Goal: Leave review/rating: Leave review/rating

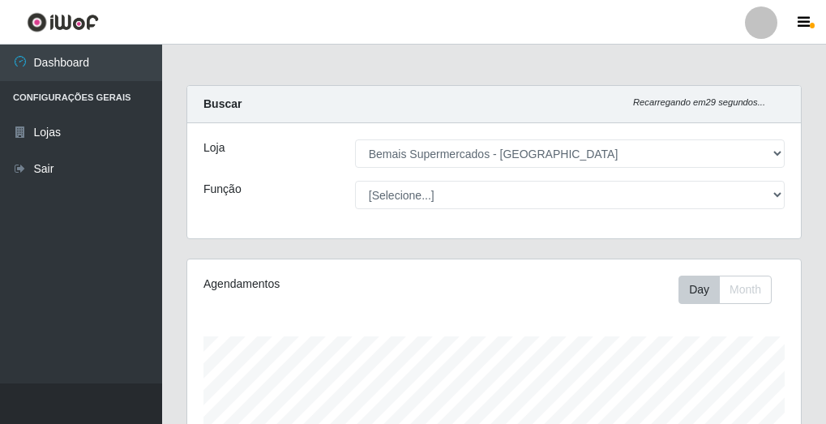
select select "249"
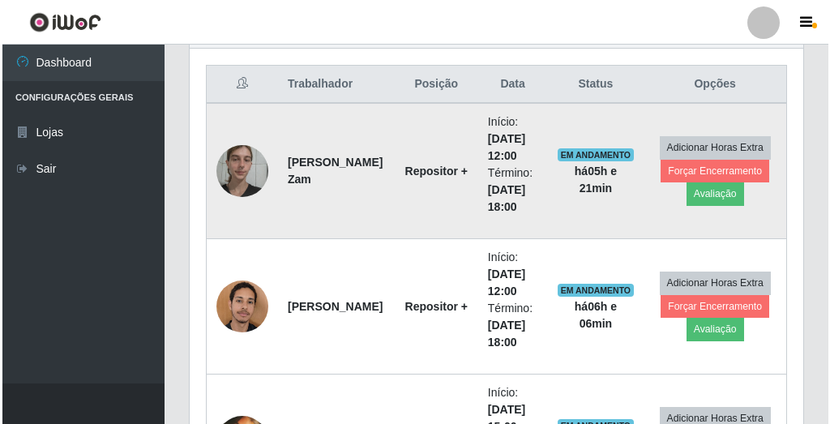
scroll to position [336, 614]
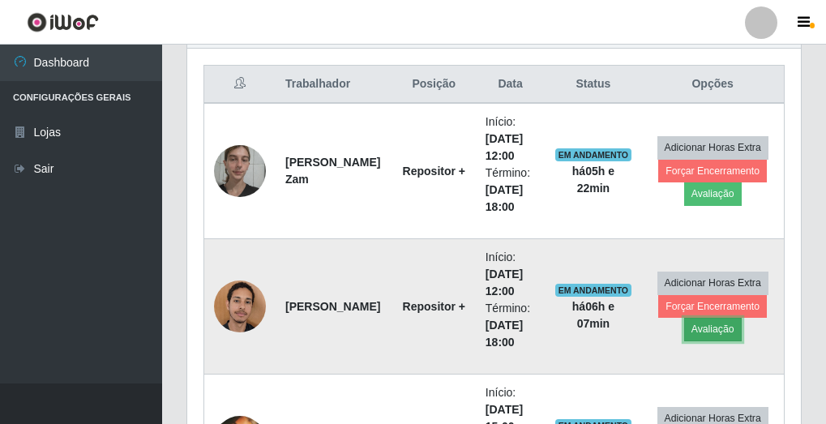
click at [701, 335] on button "Avaliação" at bounding box center [713, 329] width 58 height 23
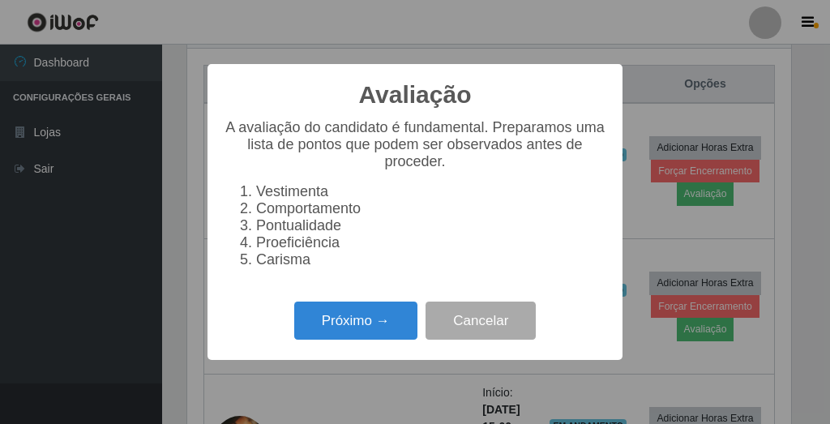
scroll to position [336, 604]
click at [353, 327] on button "Próximo →" at bounding box center [355, 321] width 123 height 38
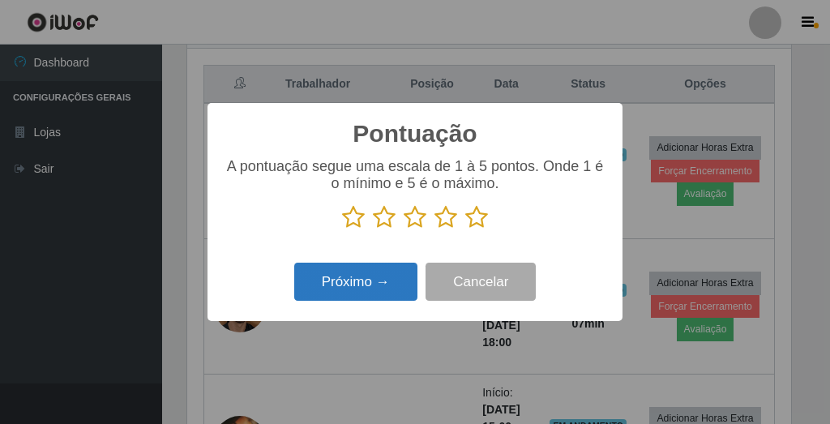
scroll to position [810218, 809951]
click at [473, 222] on icon at bounding box center [476, 217] width 23 height 24
click at [465, 229] on input "radio" at bounding box center [465, 229] width 0 height 0
click at [377, 281] on button "Próximo →" at bounding box center [355, 282] width 123 height 38
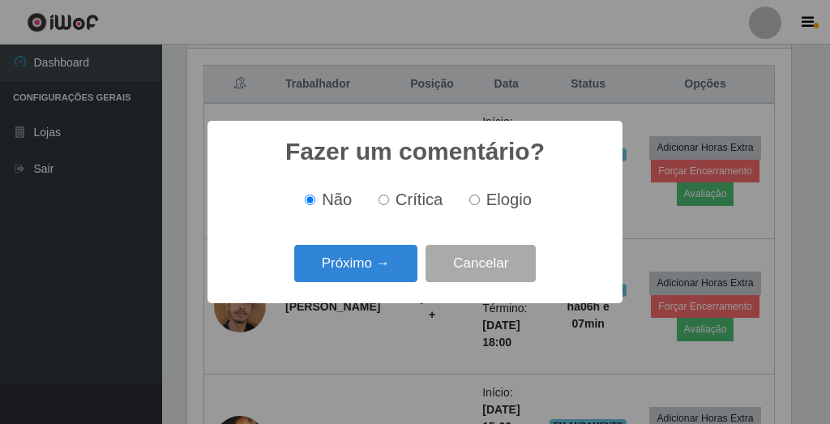
click at [377, 274] on button "Próximo →" at bounding box center [355, 264] width 123 height 38
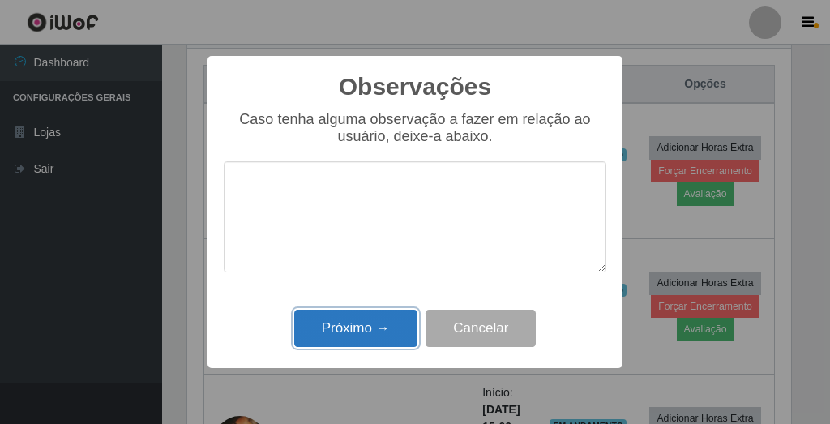
click at [379, 342] on button "Próximo →" at bounding box center [355, 329] width 123 height 38
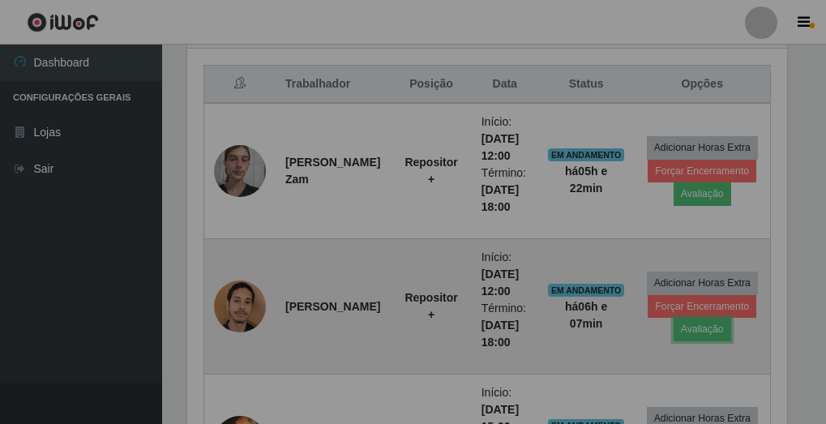
scroll to position [336, 614]
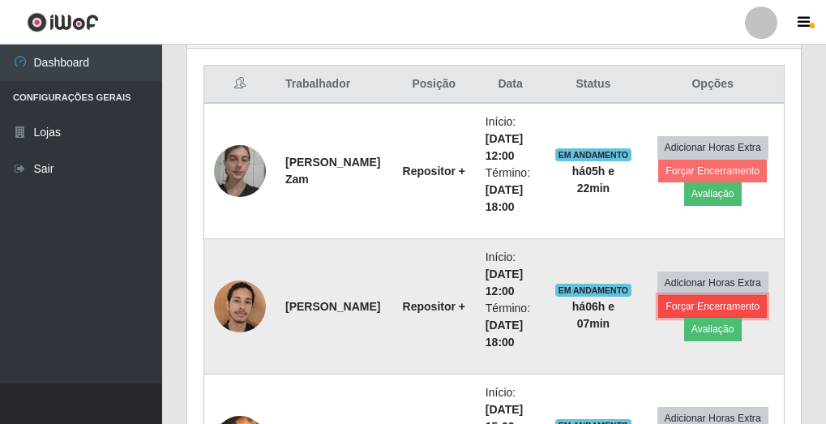
click at [670, 308] on button "Forçar Encerramento" at bounding box center [712, 306] width 109 height 23
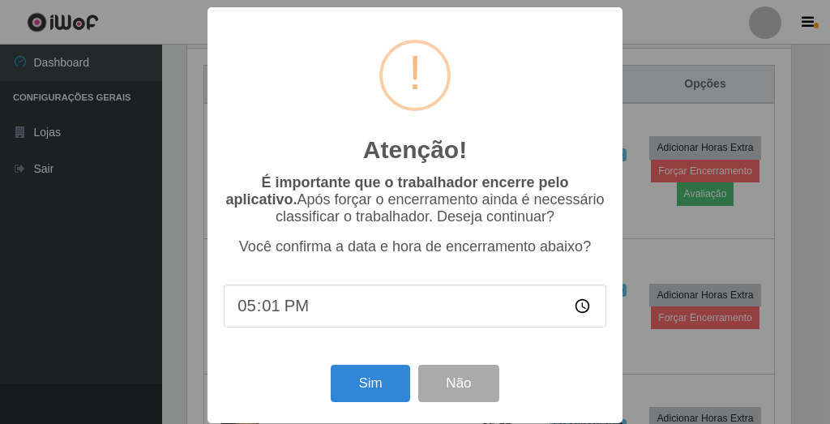
type input "17:15"
click at [357, 403] on button "Sim" at bounding box center [370, 384] width 79 height 38
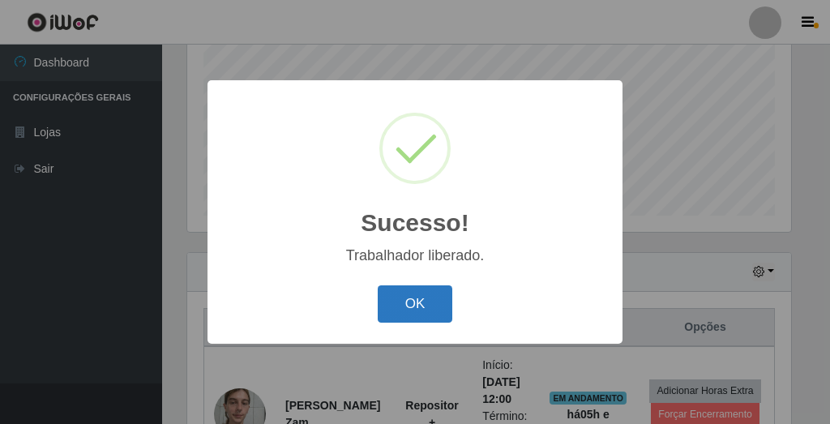
click at [394, 310] on button "OK" at bounding box center [415, 304] width 75 height 38
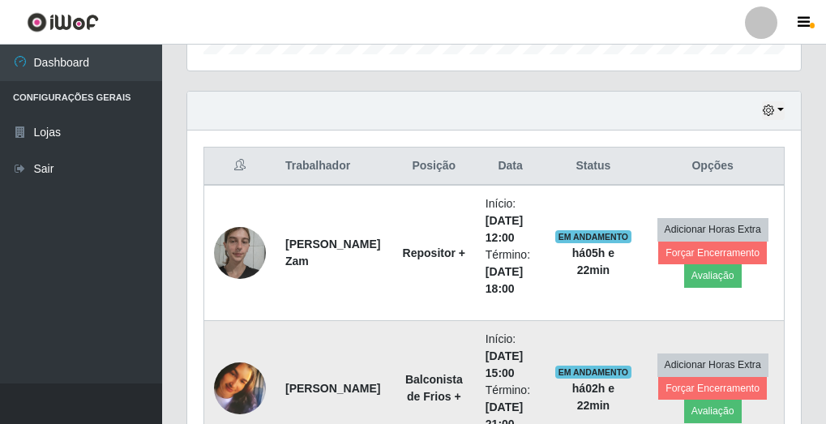
scroll to position [526, 0]
